Goal: Task Accomplishment & Management: Manage account settings

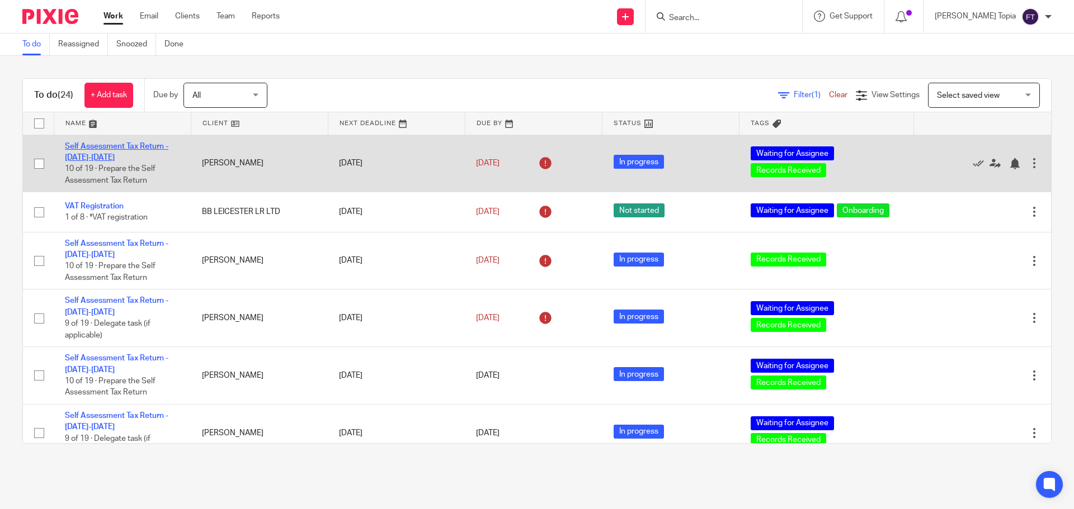
click at [103, 149] on link "Self Assessment Tax Return - [DATE]-[DATE]" at bounding box center [116, 152] width 103 height 19
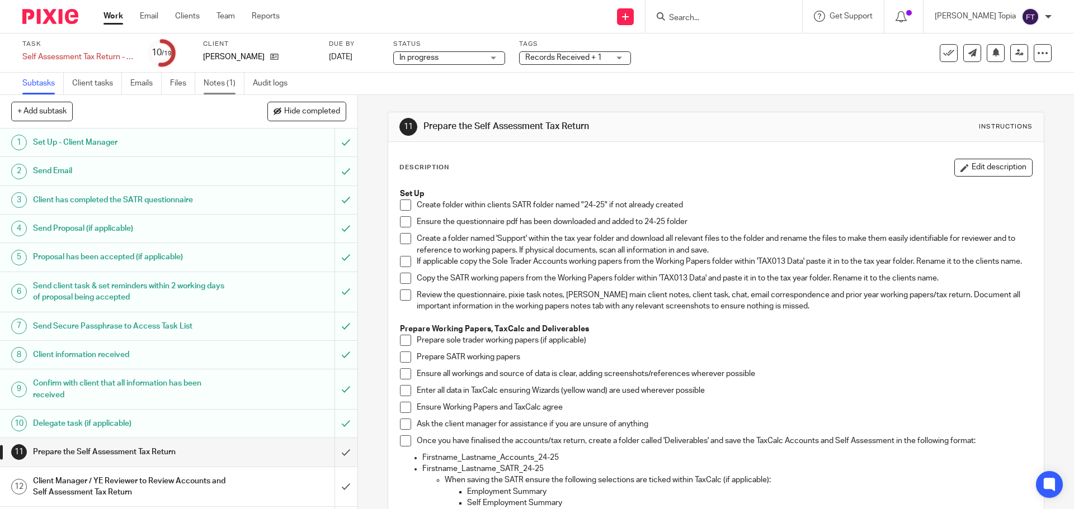
click at [220, 83] on link "Notes (1)" at bounding box center [224, 84] width 41 height 22
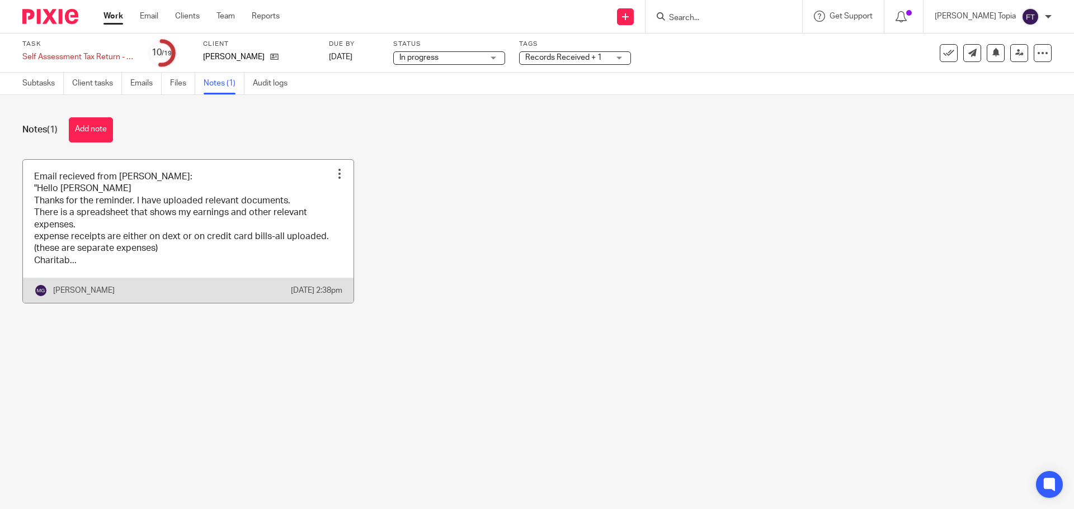
click at [199, 233] on link at bounding box center [188, 232] width 330 height 144
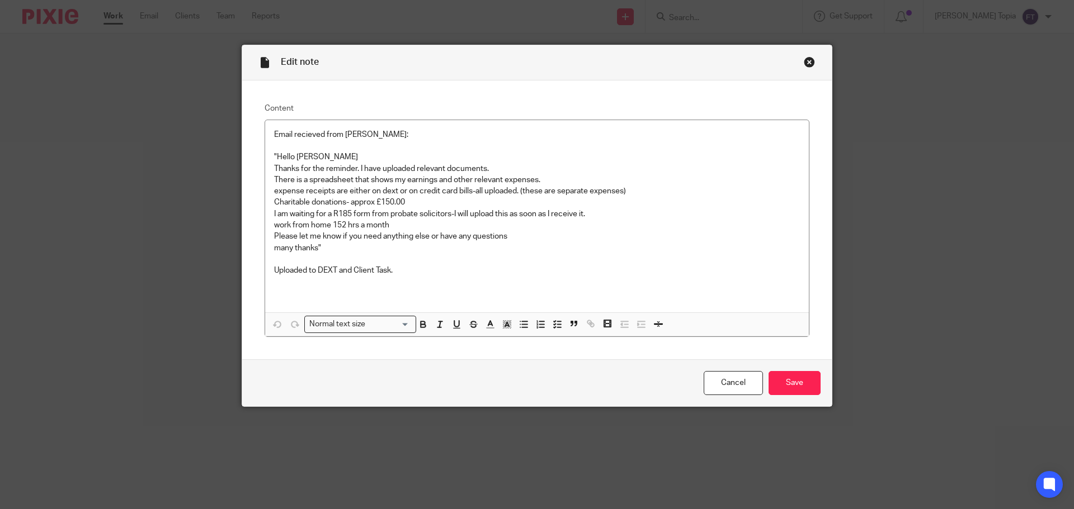
click at [804, 63] on div "Close this dialog window" at bounding box center [809, 61] width 11 height 11
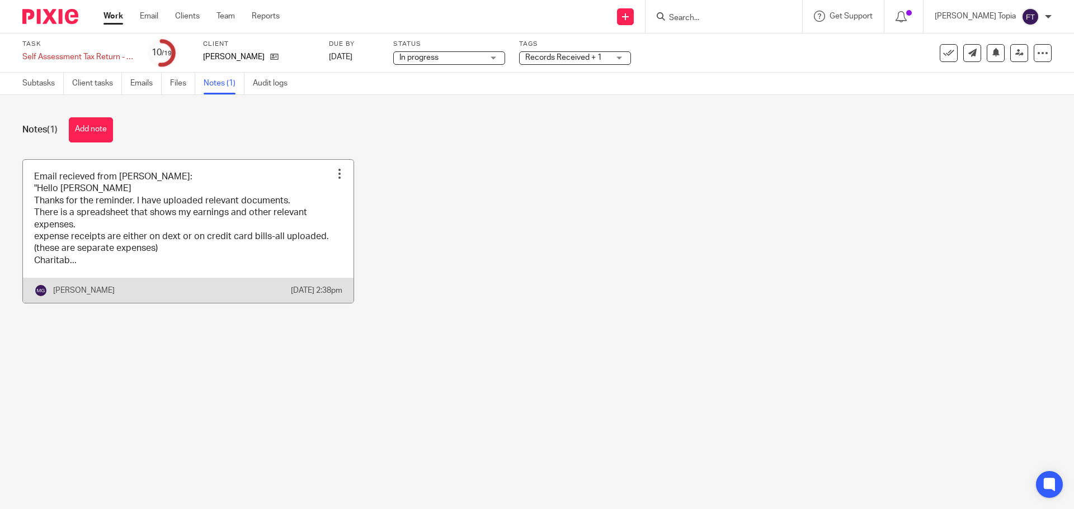
click at [120, 190] on link at bounding box center [188, 232] width 330 height 144
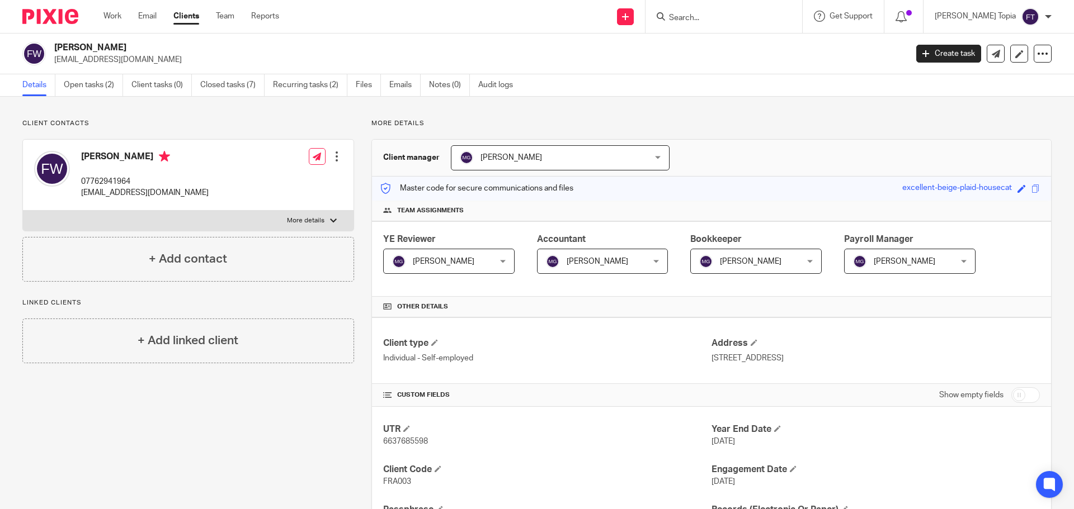
click at [703, 16] on input "Search" at bounding box center [718, 18] width 101 height 10
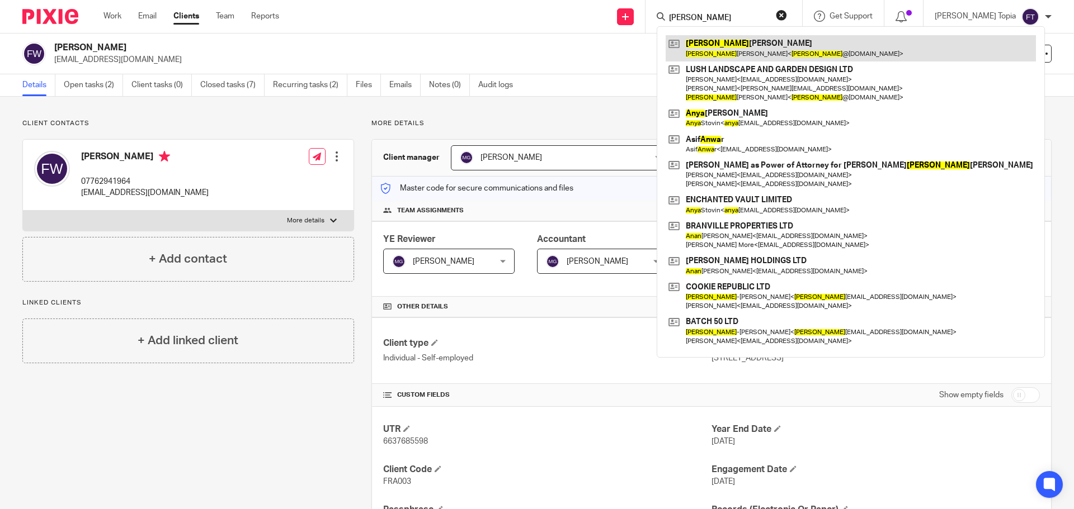
type input "anna"
click at [753, 42] on link at bounding box center [850, 48] width 370 height 26
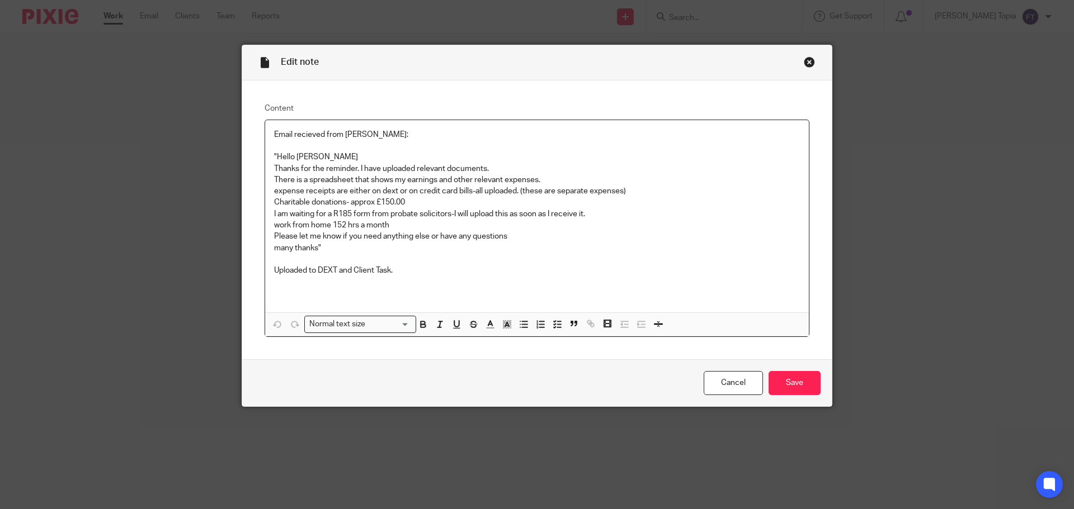
click at [804, 64] on div "Close this dialog window" at bounding box center [809, 61] width 11 height 11
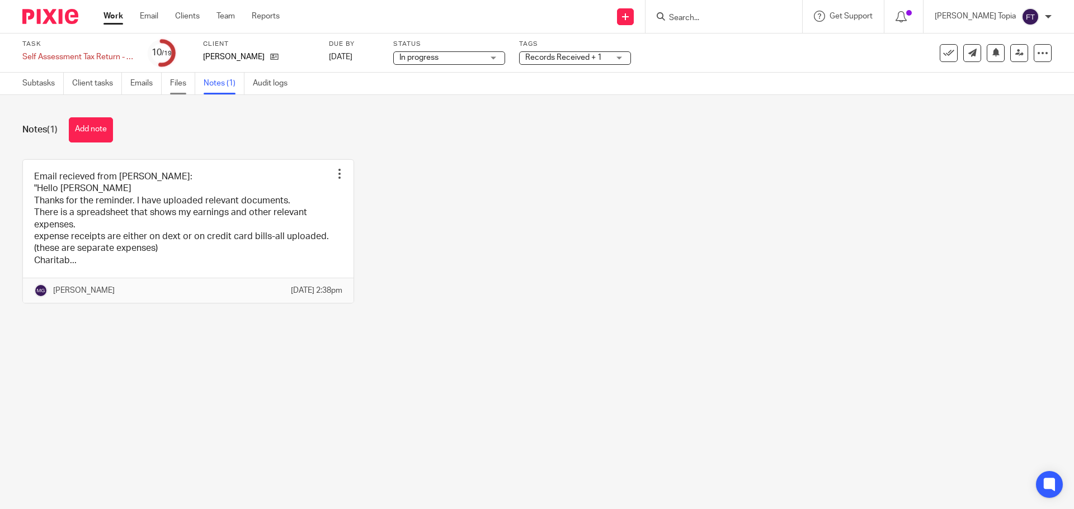
click at [176, 83] on link "Files" at bounding box center [182, 84] width 25 height 22
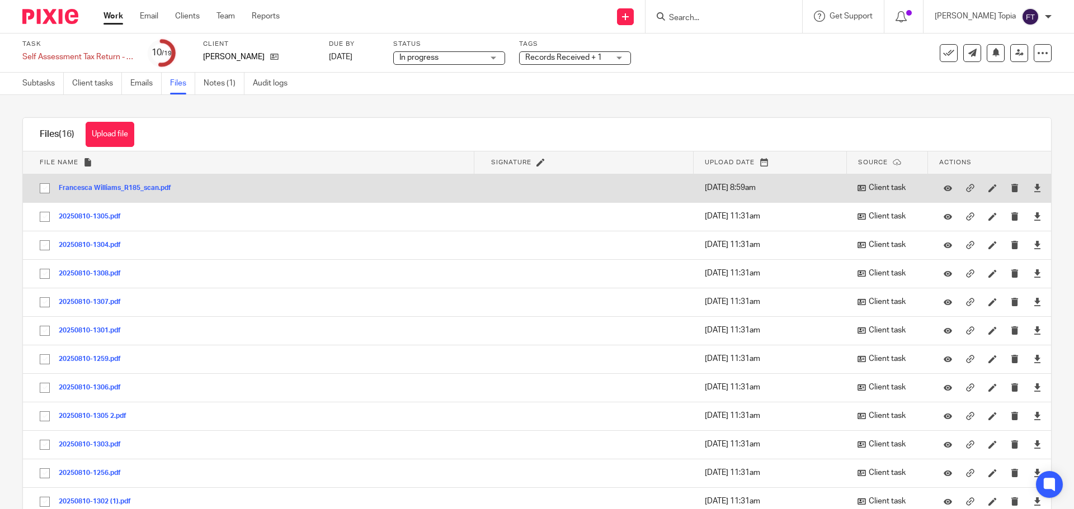
drag, startPoint x: 42, startPoint y: 188, endPoint x: 45, endPoint y: 195, distance: 6.5
click at [42, 188] on input "checkbox" at bounding box center [44, 188] width 21 height 21
checkbox input "true"
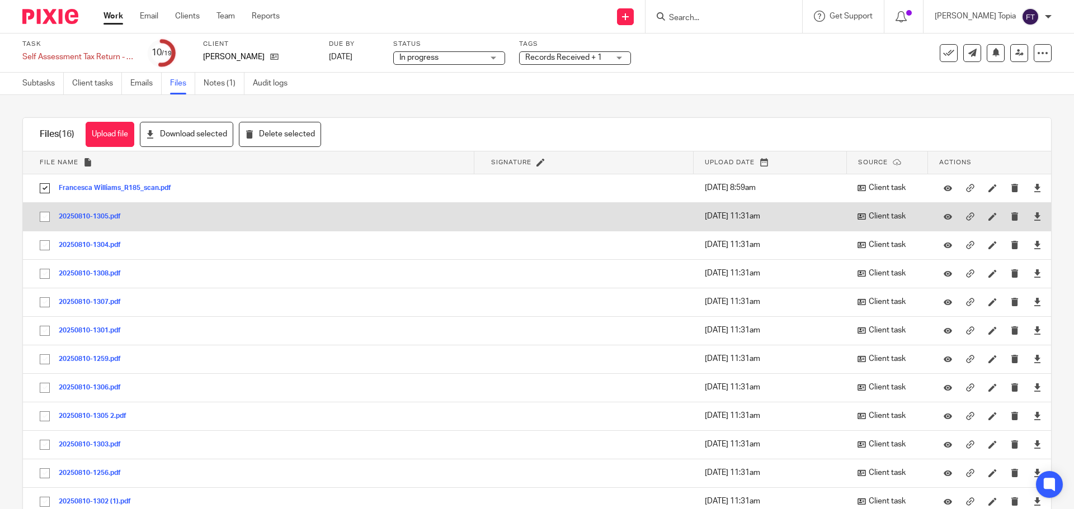
click at [48, 217] on input "checkbox" at bounding box center [44, 216] width 21 height 21
checkbox input "true"
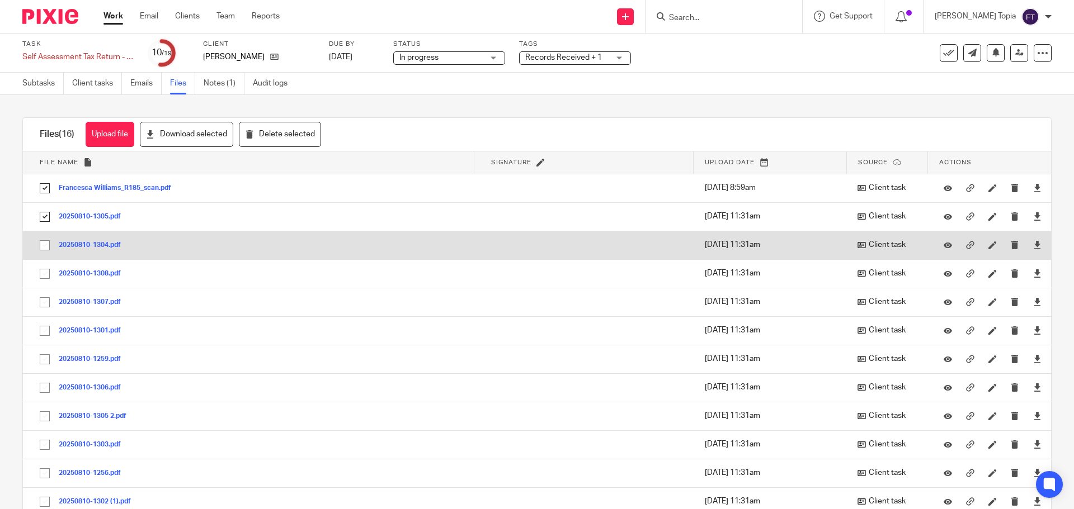
click at [45, 245] on input "checkbox" at bounding box center [44, 245] width 21 height 21
checkbox input "true"
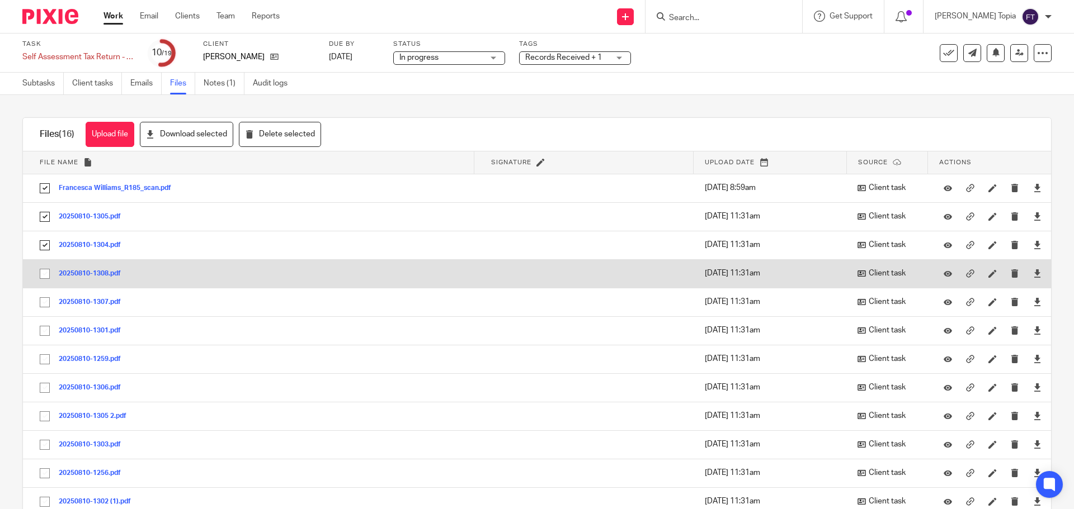
click at [48, 272] on input "checkbox" at bounding box center [44, 273] width 21 height 21
checkbox input "true"
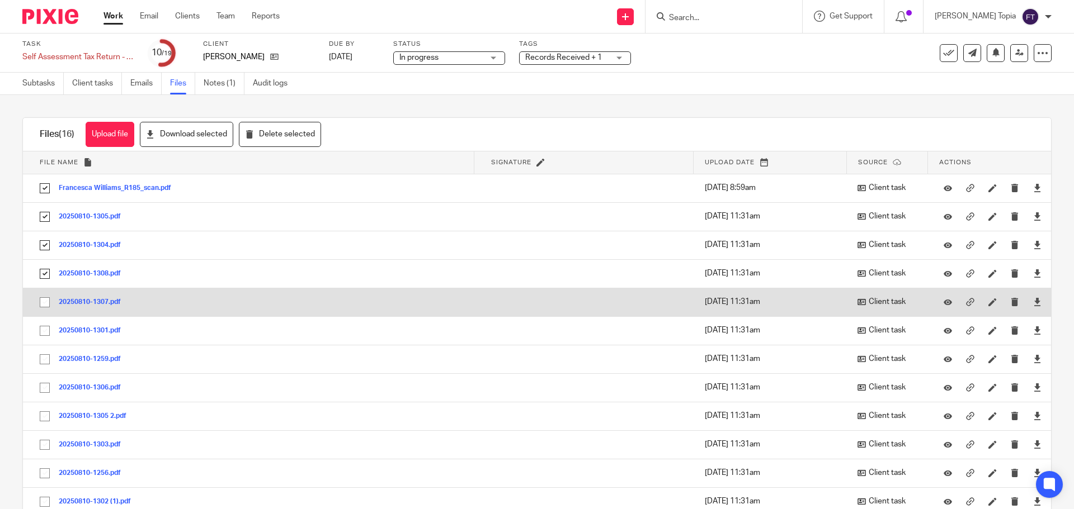
click at [41, 300] on input "checkbox" at bounding box center [44, 302] width 21 height 21
checkbox input "true"
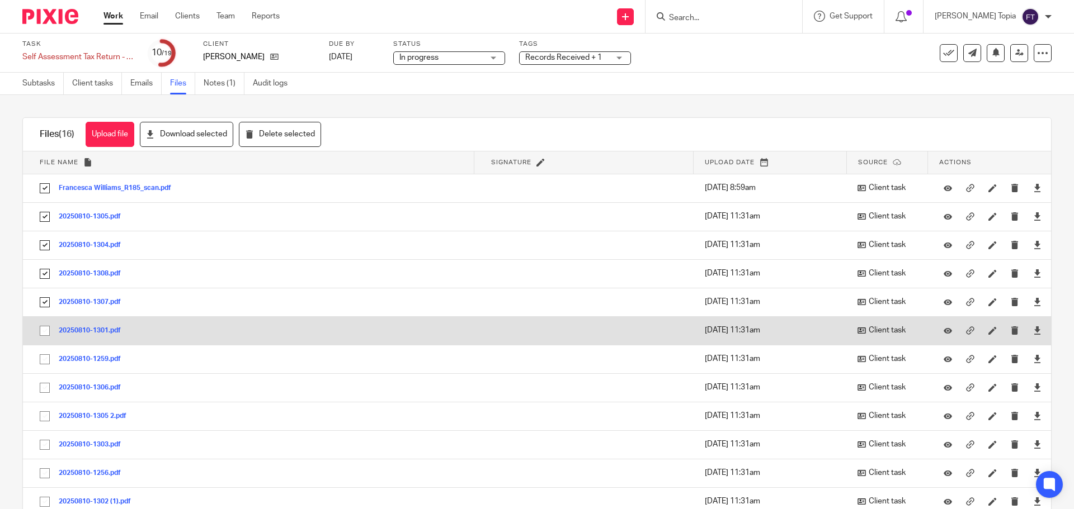
click at [49, 330] on input "checkbox" at bounding box center [44, 330] width 21 height 21
checkbox input "true"
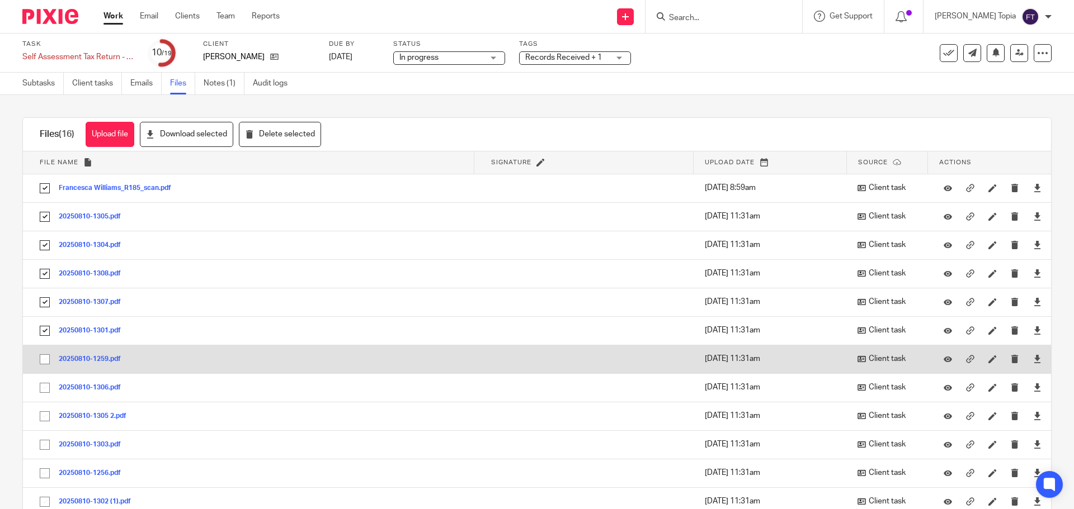
click at [51, 356] on input "checkbox" at bounding box center [44, 359] width 21 height 21
checkbox input "true"
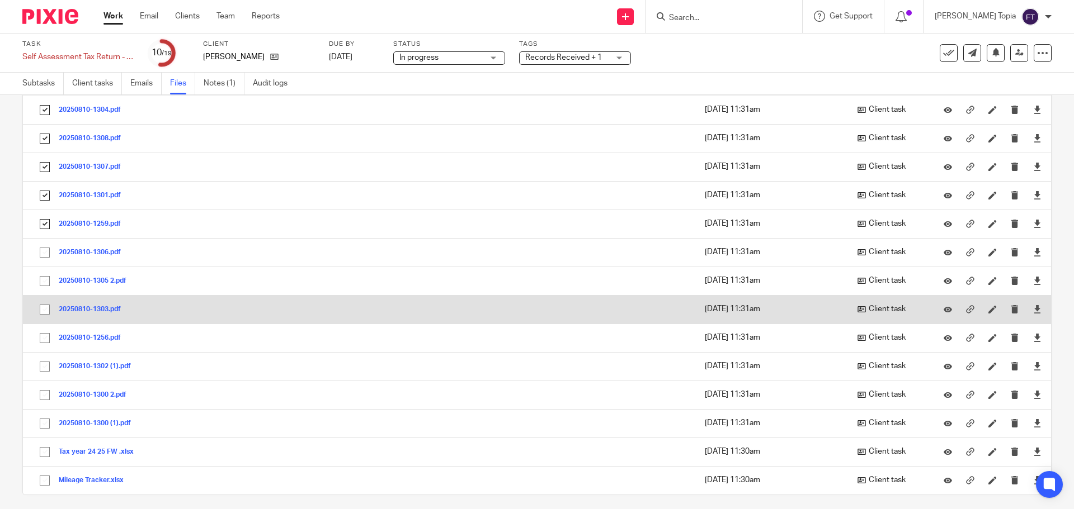
scroll to position [144, 0]
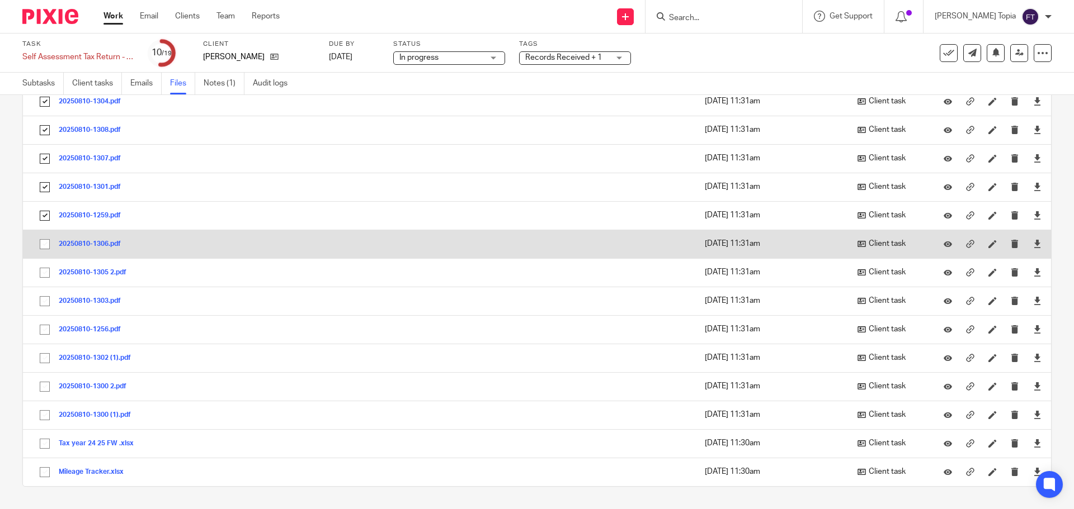
click at [43, 246] on input "checkbox" at bounding box center [44, 244] width 21 height 21
checkbox input "true"
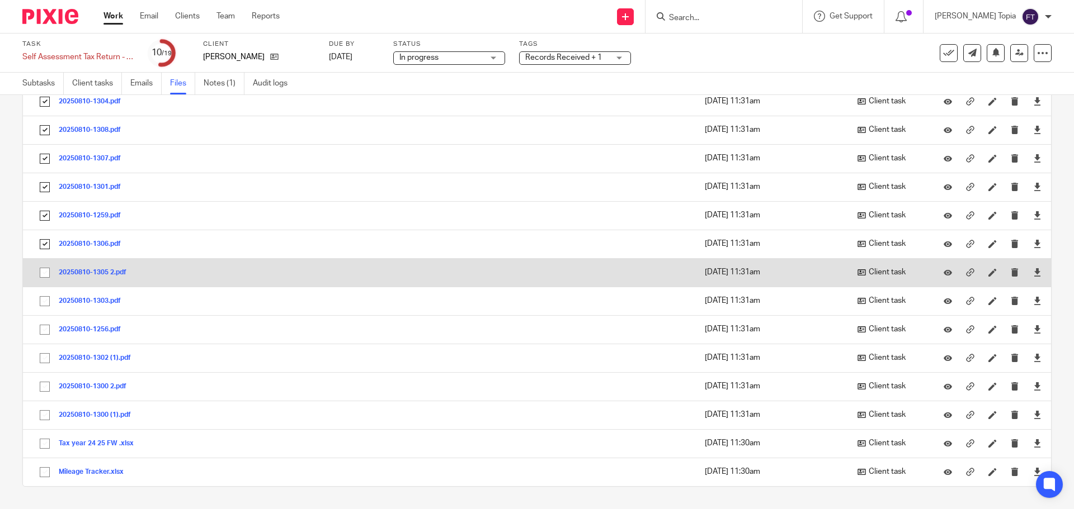
click at [46, 271] on input "checkbox" at bounding box center [44, 272] width 21 height 21
checkbox input "true"
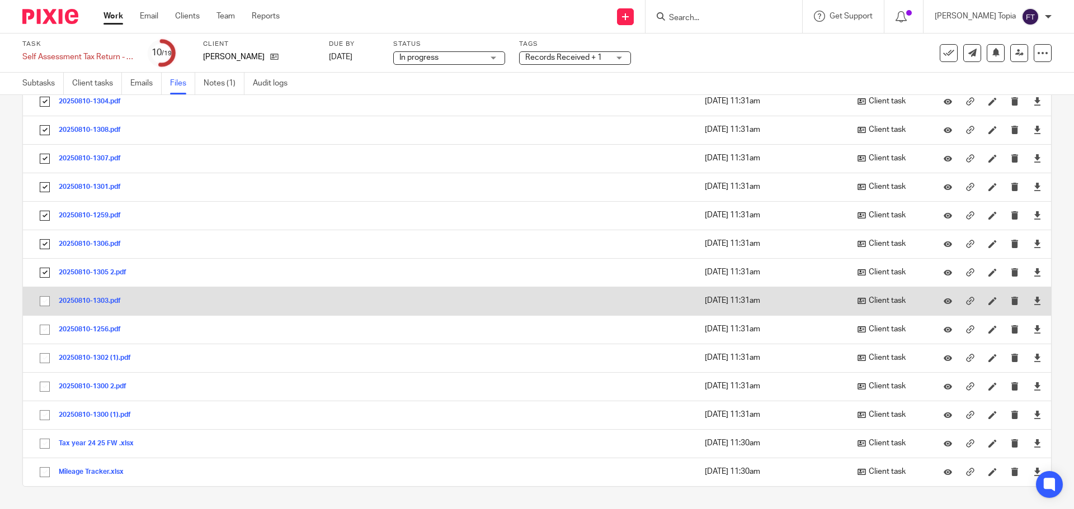
click at [51, 300] on input "checkbox" at bounding box center [44, 301] width 21 height 21
checkbox input "true"
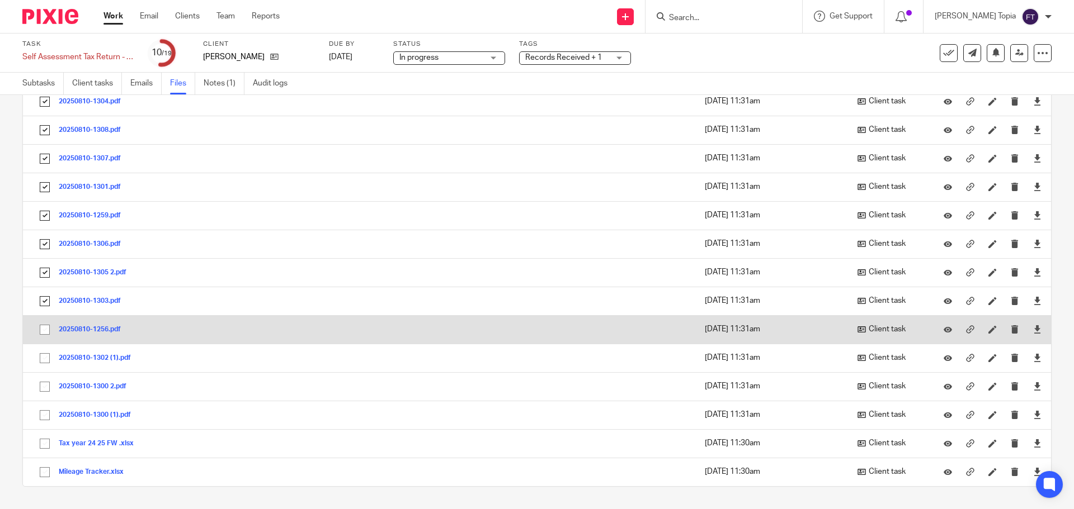
click at [46, 331] on input "checkbox" at bounding box center [44, 329] width 21 height 21
checkbox input "true"
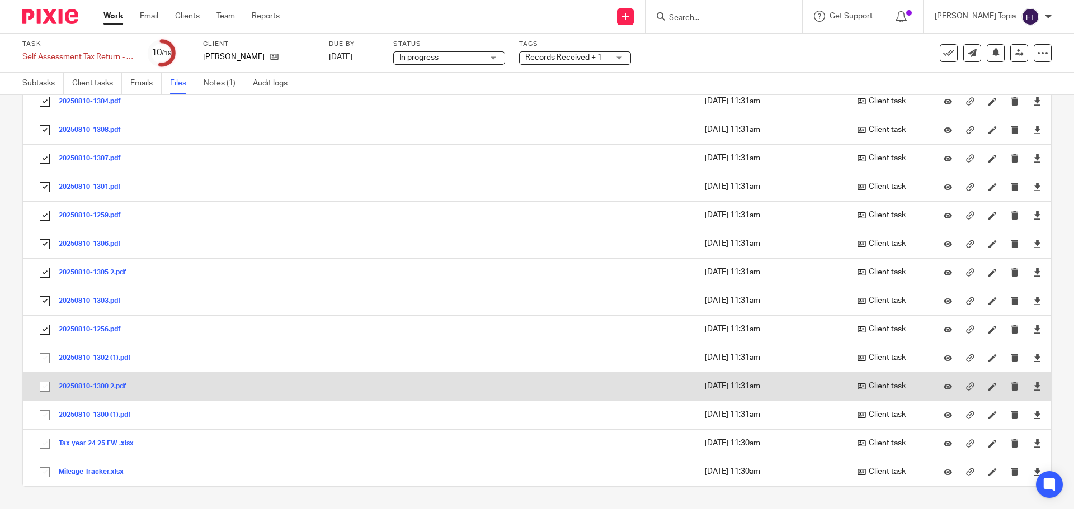
drag, startPoint x: 46, startPoint y: 354, endPoint x: 45, endPoint y: 373, distance: 19.0
click at [46, 356] on input "checkbox" at bounding box center [44, 358] width 21 height 21
checkbox input "true"
click at [45, 384] on input "checkbox" at bounding box center [44, 386] width 21 height 21
checkbox input "true"
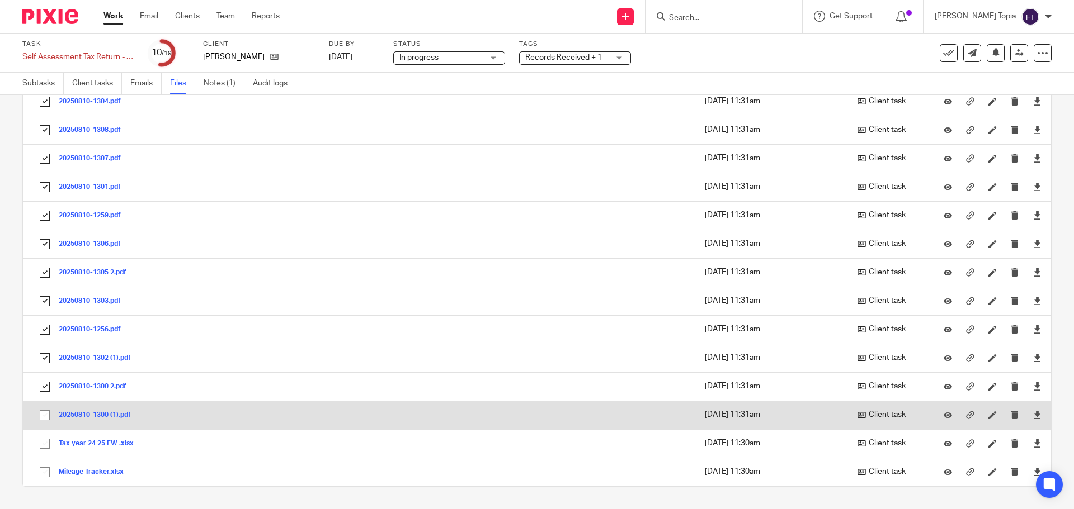
drag, startPoint x: 48, startPoint y: 413, endPoint x: 49, endPoint y: 429, distance: 15.7
click at [48, 414] on input "checkbox" at bounding box center [44, 415] width 21 height 21
checkbox input "true"
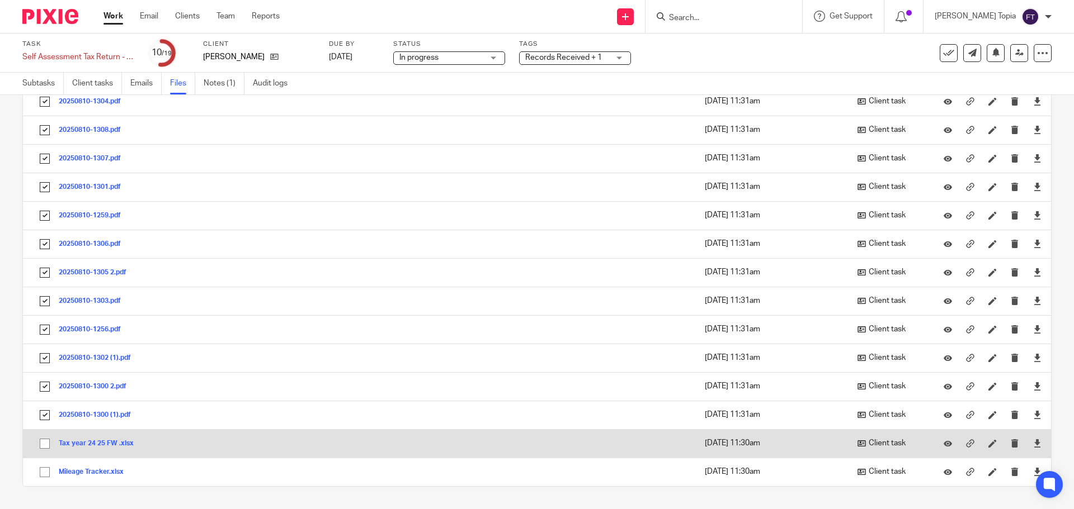
click at [49, 440] on input "checkbox" at bounding box center [44, 443] width 21 height 21
checkbox input "true"
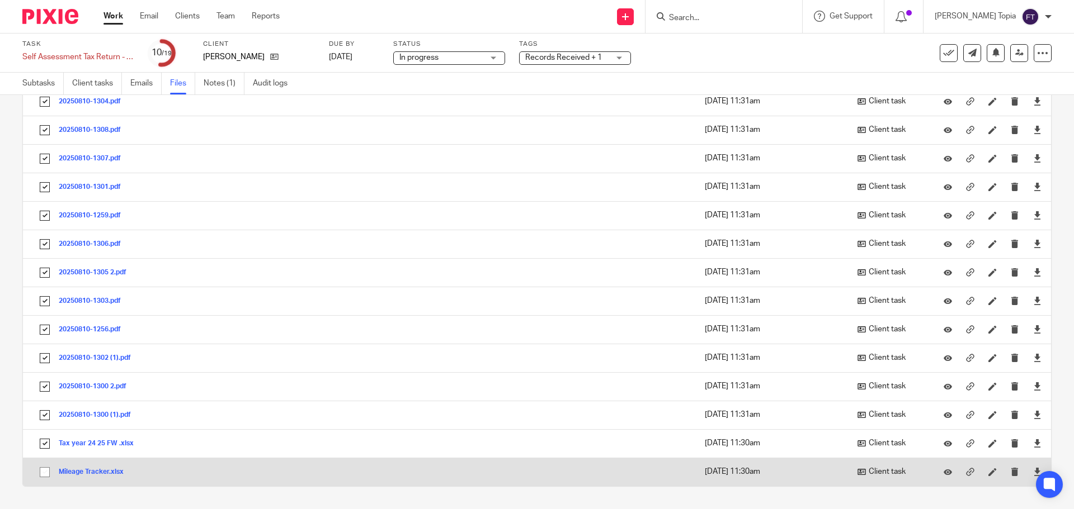
click at [45, 474] on input "checkbox" at bounding box center [44, 472] width 21 height 21
checkbox input "true"
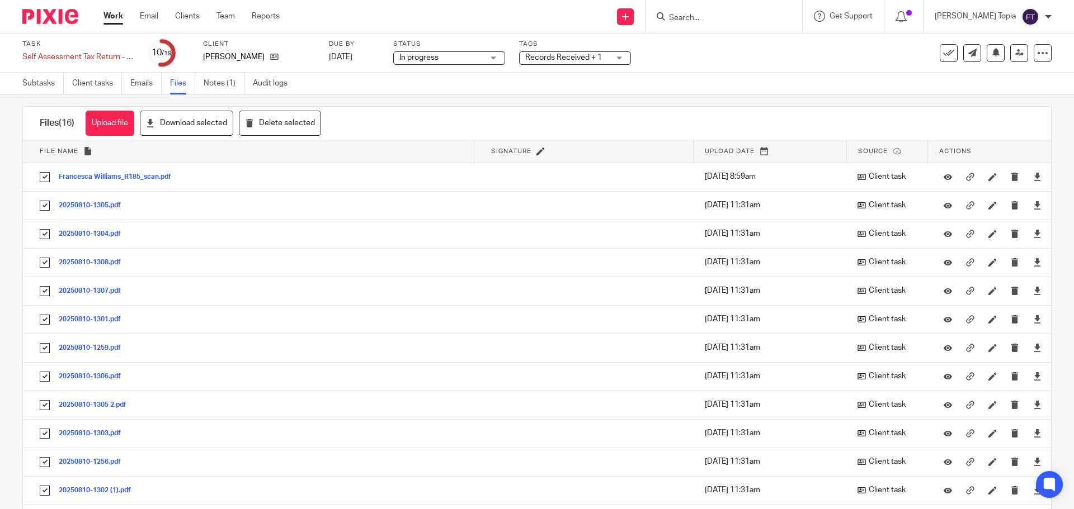
scroll to position [0, 0]
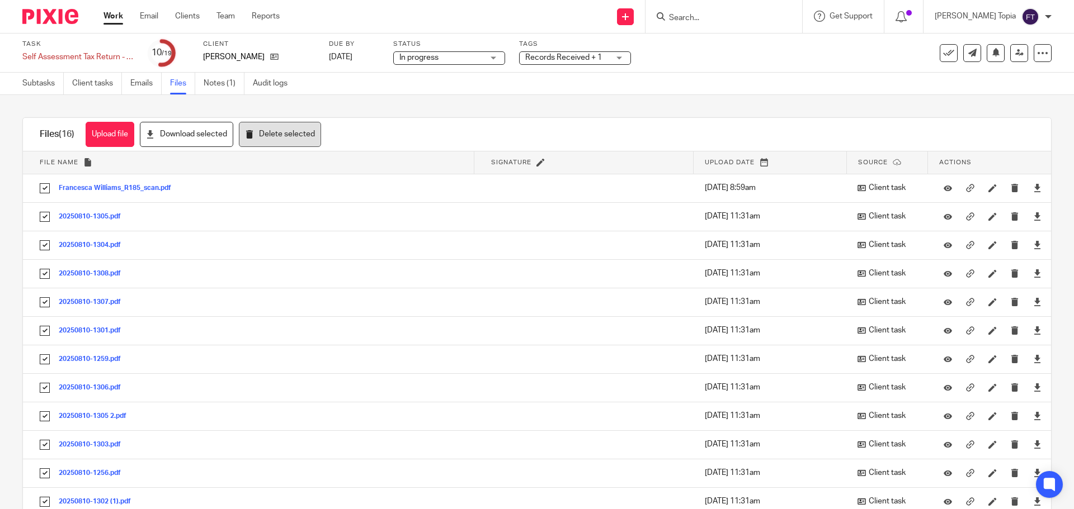
drag, startPoint x: 215, startPoint y: 136, endPoint x: 272, endPoint y: 141, distance: 57.8
click at [215, 136] on button "Download selected" at bounding box center [186, 134] width 93 height 25
click at [231, 83] on link "Notes (1)" at bounding box center [224, 84] width 41 height 22
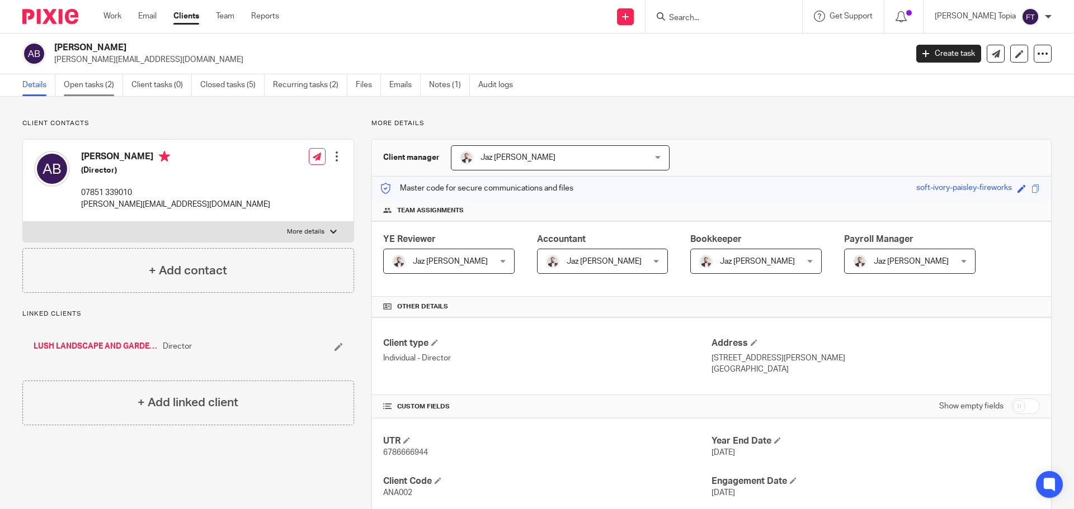
click at [80, 83] on link "Open tasks (2)" at bounding box center [93, 85] width 59 height 22
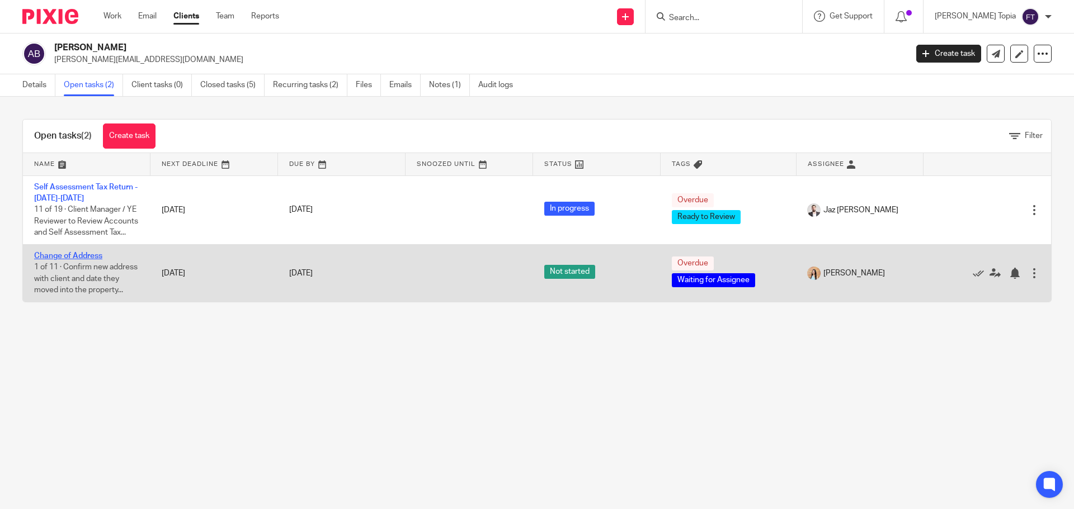
click at [73, 260] on link "Change of Address" at bounding box center [68, 256] width 68 height 8
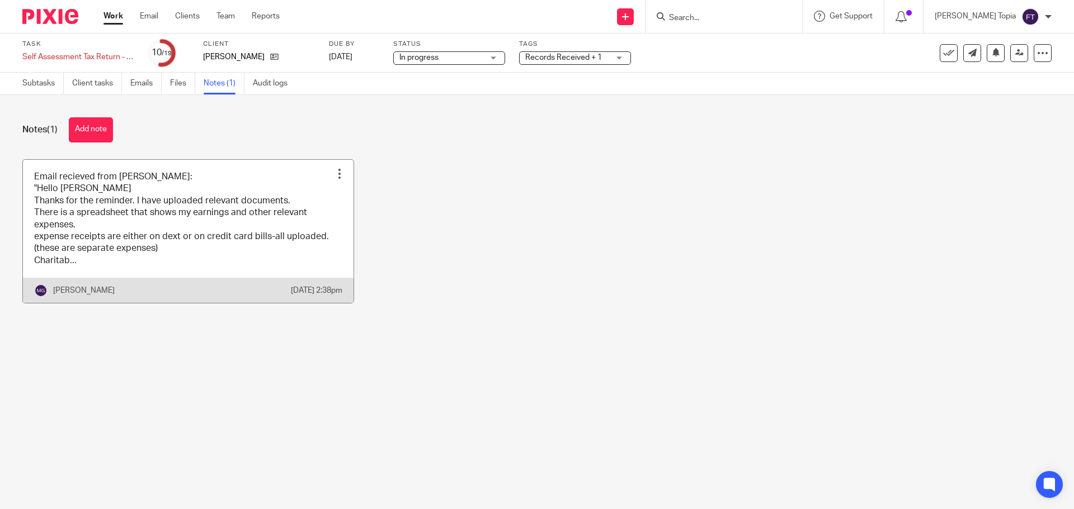
click at [167, 235] on link at bounding box center [188, 232] width 330 height 144
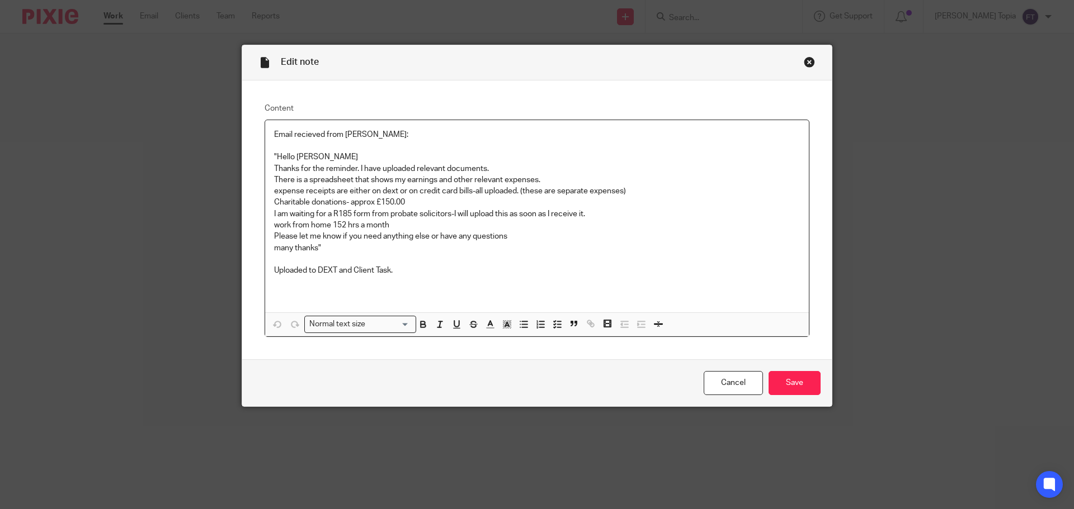
click at [806, 61] on div "Close this dialog window" at bounding box center [809, 61] width 11 height 11
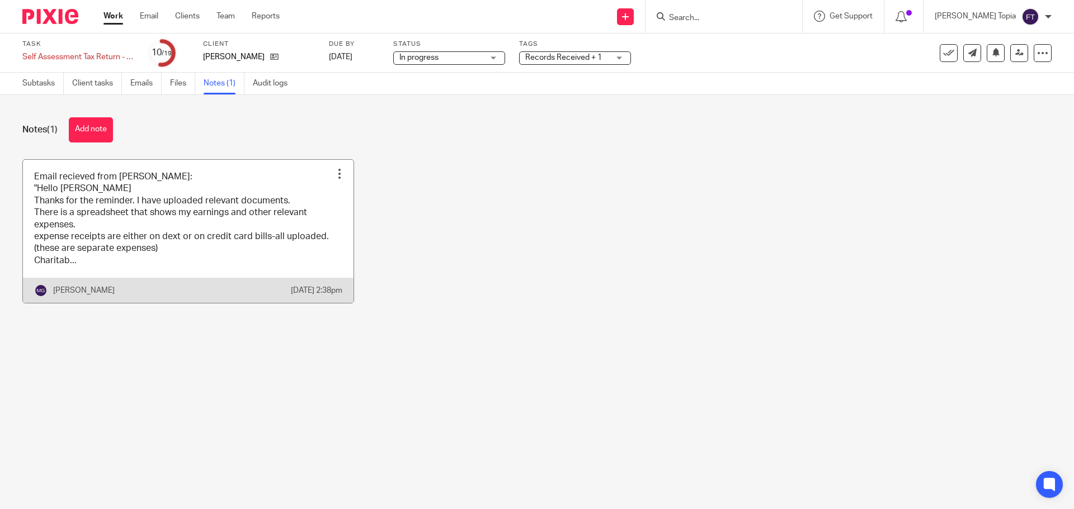
click at [115, 229] on link at bounding box center [188, 232] width 330 height 144
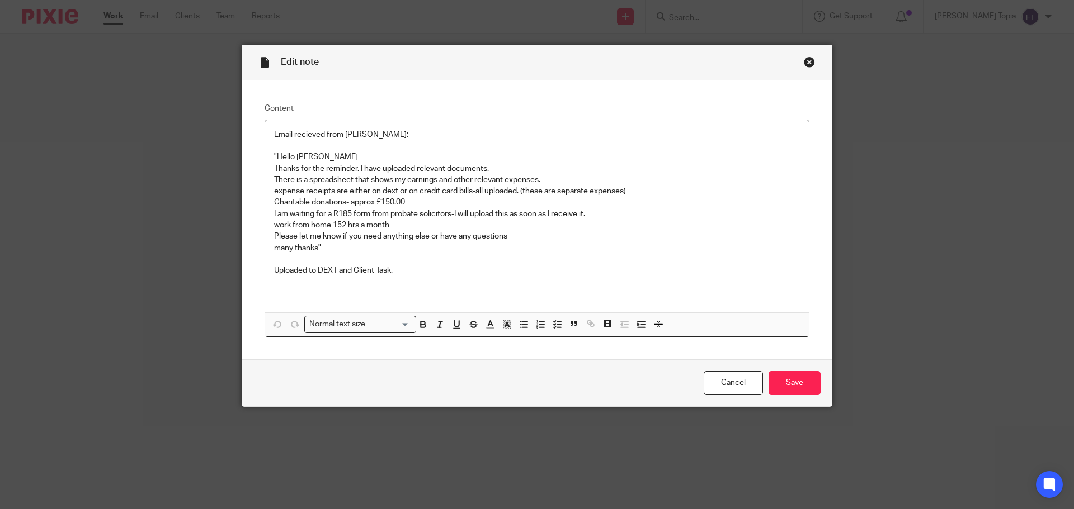
click at [613, 213] on p "I am waiting for a R185 form from probate solicitors-I will upload this as soon…" at bounding box center [537, 214] width 526 height 11
